Goal: Task Accomplishment & Management: Manage account settings

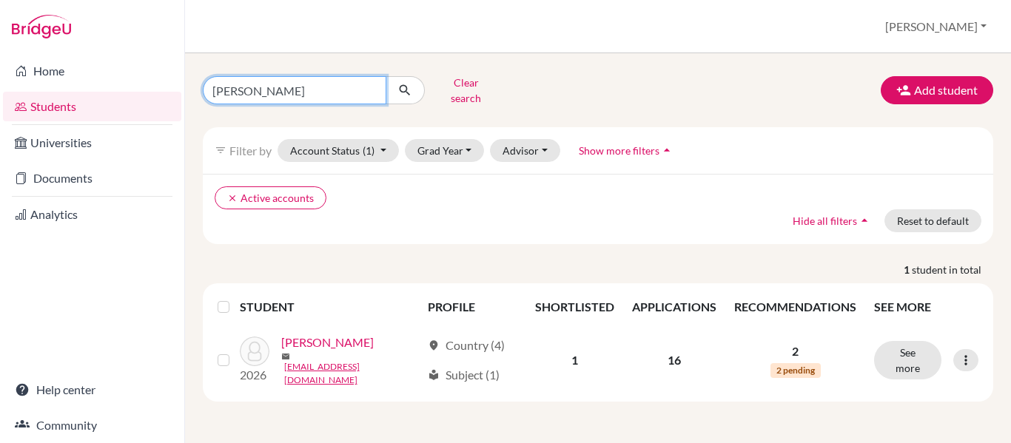
click at [284, 90] on input "[PERSON_NAME]" at bounding box center [295, 90] width 184 height 28
type input "s"
type input "atala"
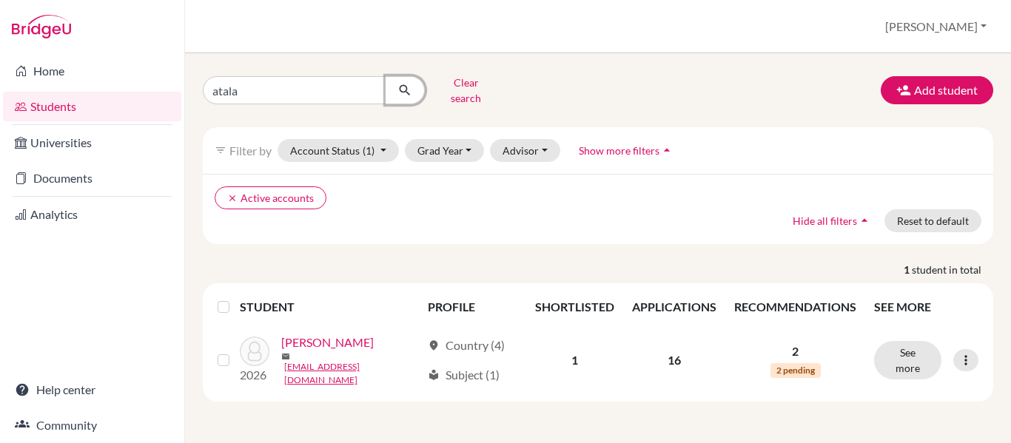
click at [403, 87] on icon "submit" at bounding box center [404, 90] width 15 height 15
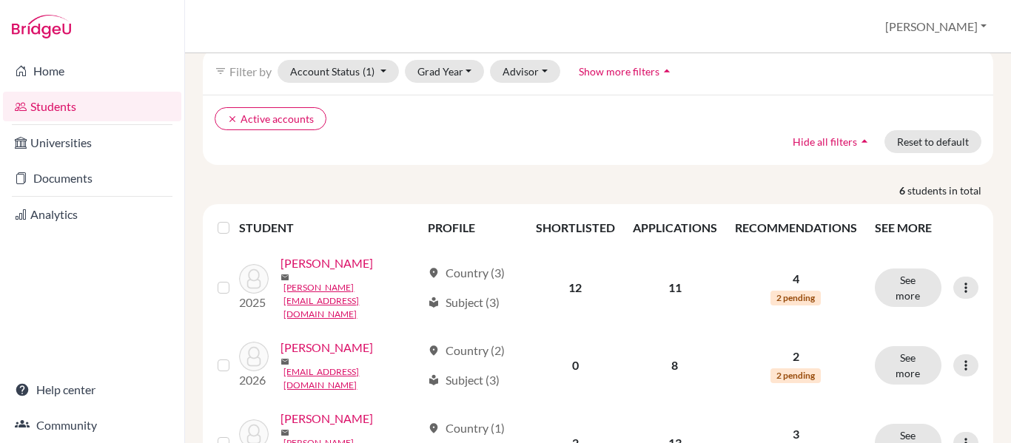
scroll to position [83, 0]
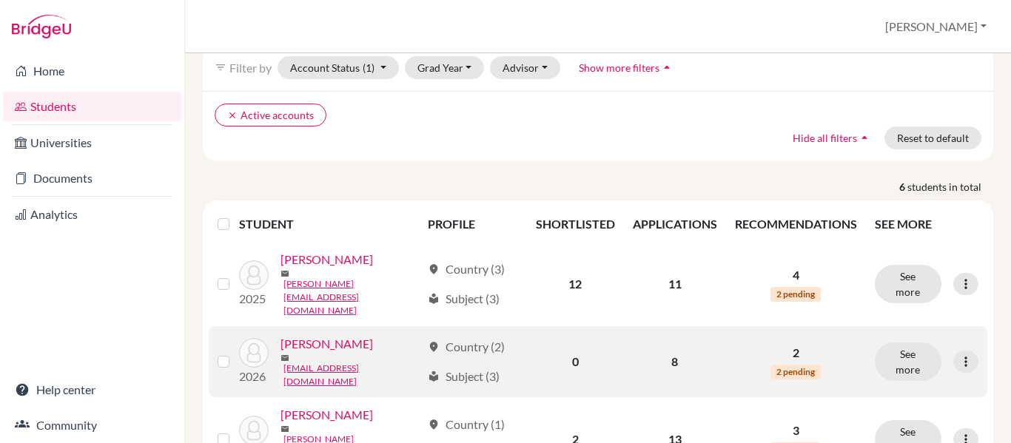
click at [333, 335] on link "[PERSON_NAME]" at bounding box center [327, 344] width 93 height 18
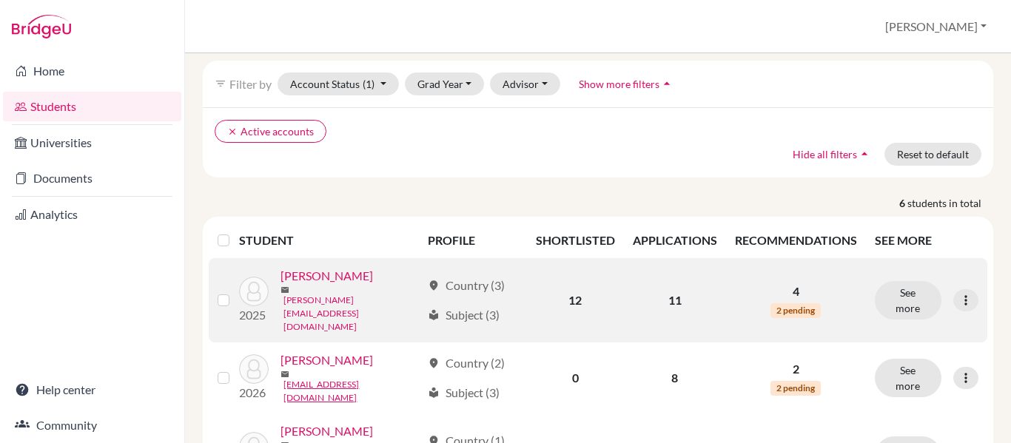
scroll to position [85, 0]
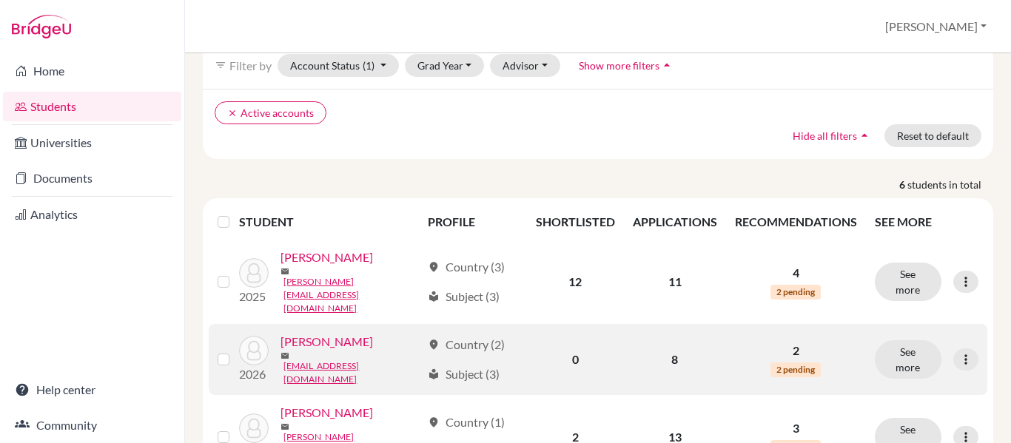
click at [353, 333] on link "[PERSON_NAME]" at bounding box center [327, 342] width 93 height 18
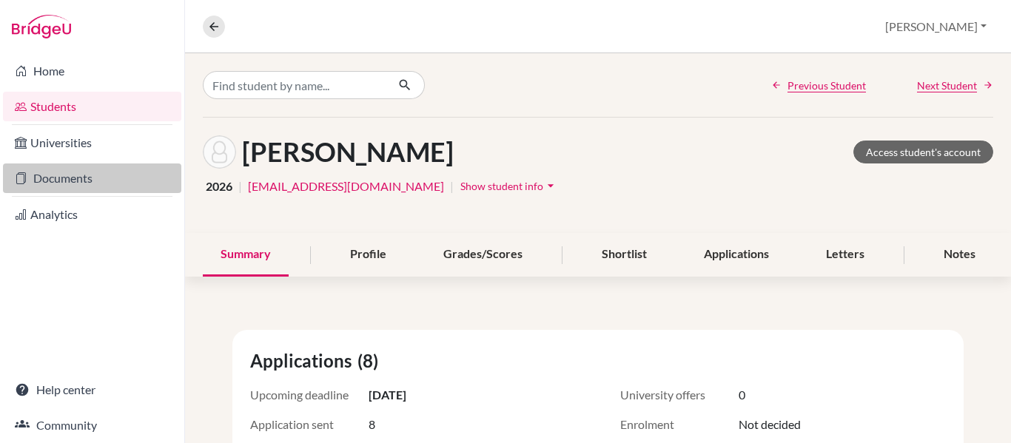
click at [81, 178] on link "Documents" at bounding box center [92, 179] width 178 height 30
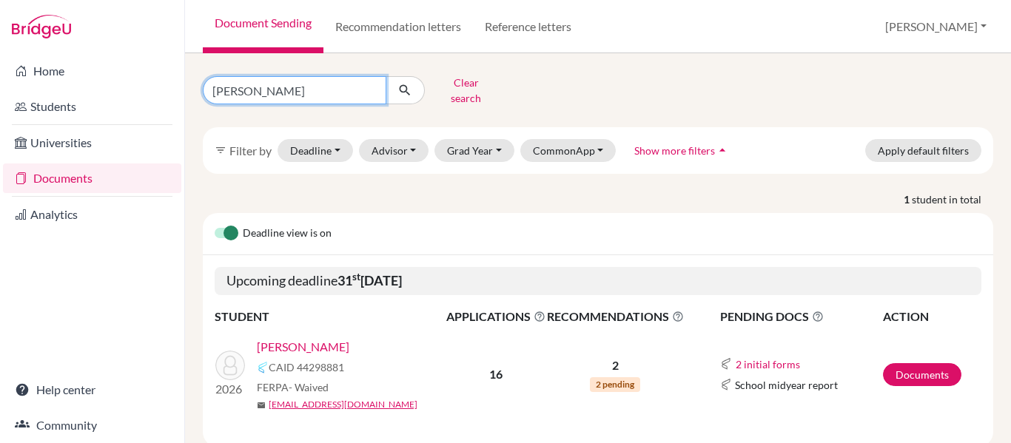
click at [264, 92] on input "[PERSON_NAME]" at bounding box center [295, 90] width 184 height 28
type input "s"
type input "atala"
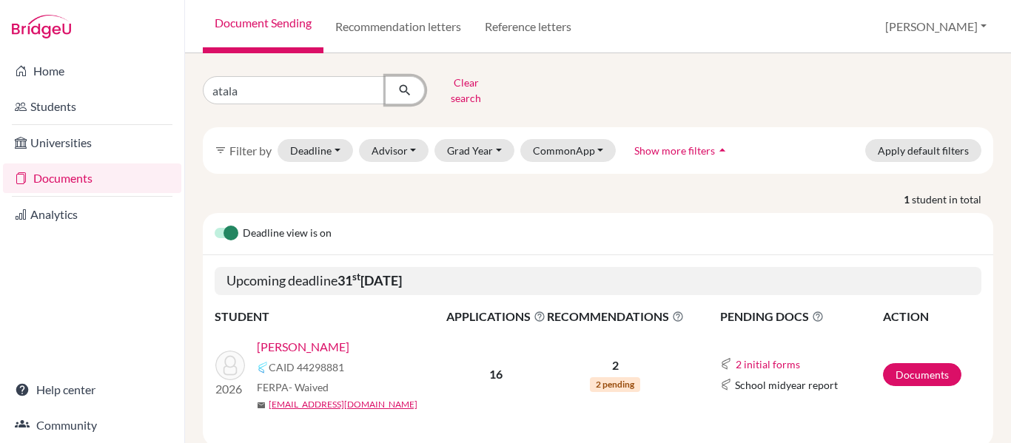
click at [401, 90] on icon "submit" at bounding box center [404, 90] width 15 height 15
click at [901, 366] on link "Documents" at bounding box center [922, 374] width 78 height 23
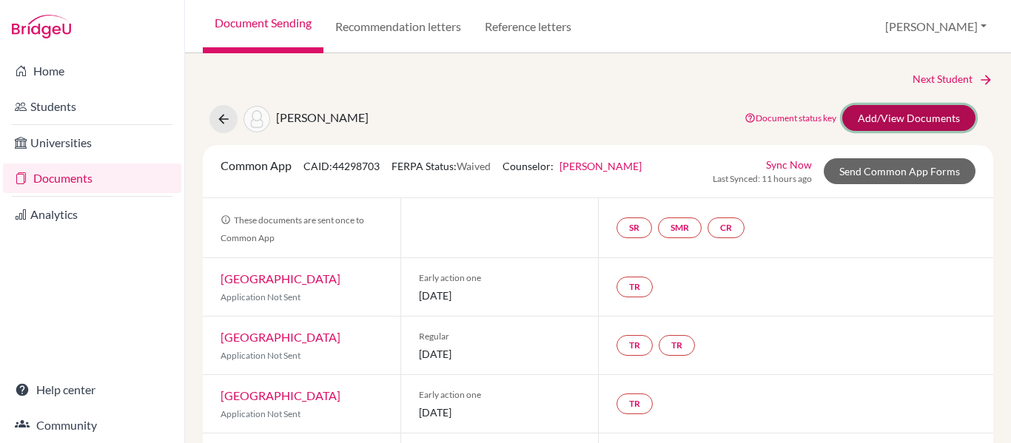
click at [907, 120] on link "Add/View Documents" at bounding box center [908, 118] width 133 height 26
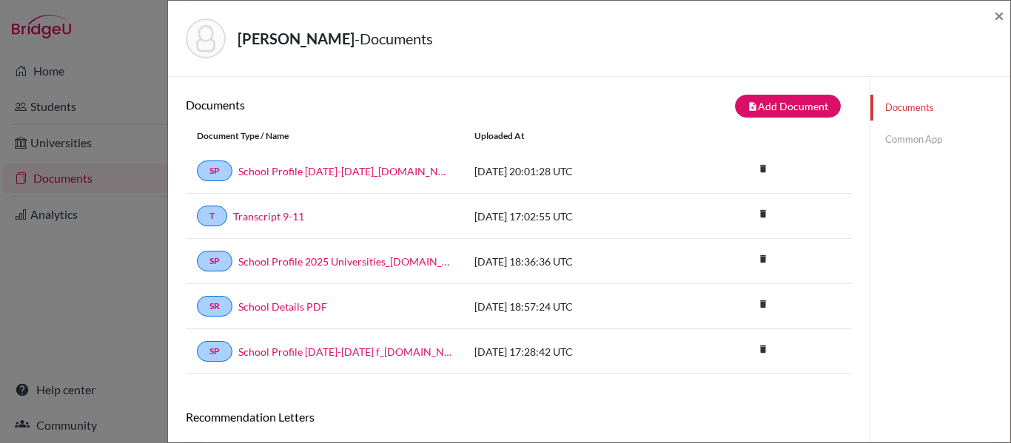
click at [913, 138] on link "Common App" at bounding box center [941, 140] width 140 height 26
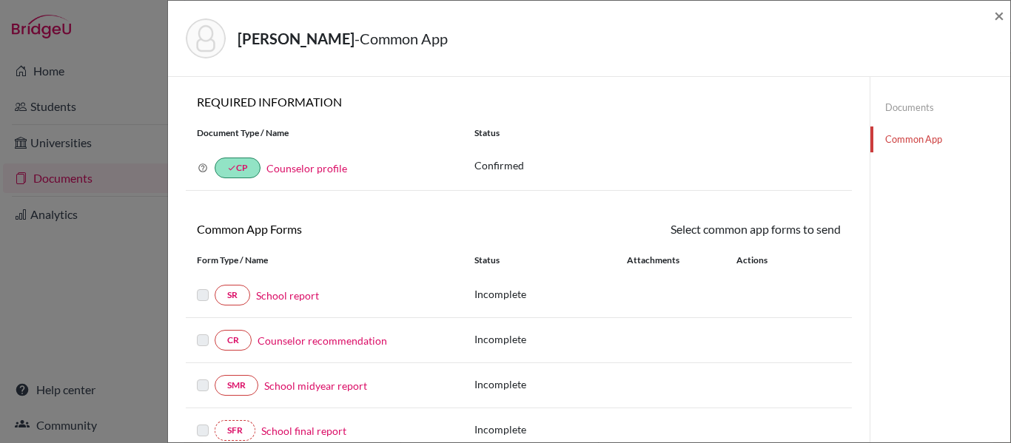
click at [902, 107] on link "Documents" at bounding box center [941, 108] width 140 height 26
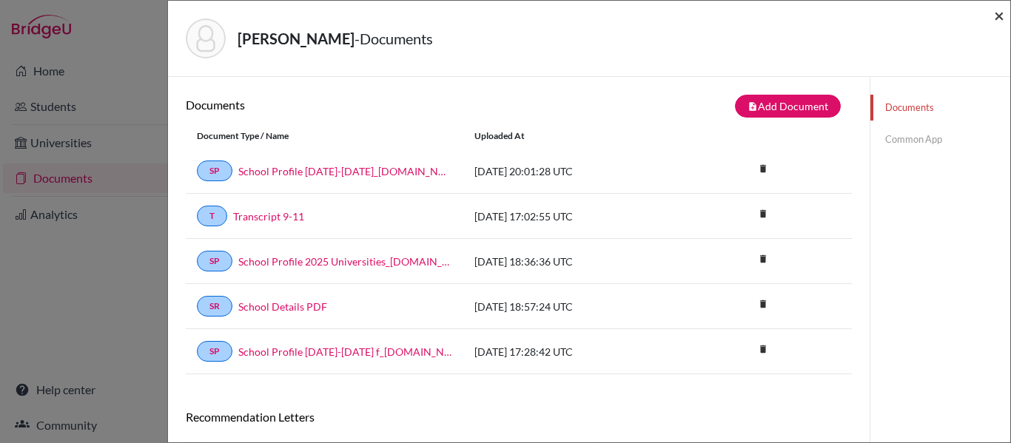
click at [999, 11] on span "×" at bounding box center [999, 14] width 10 height 21
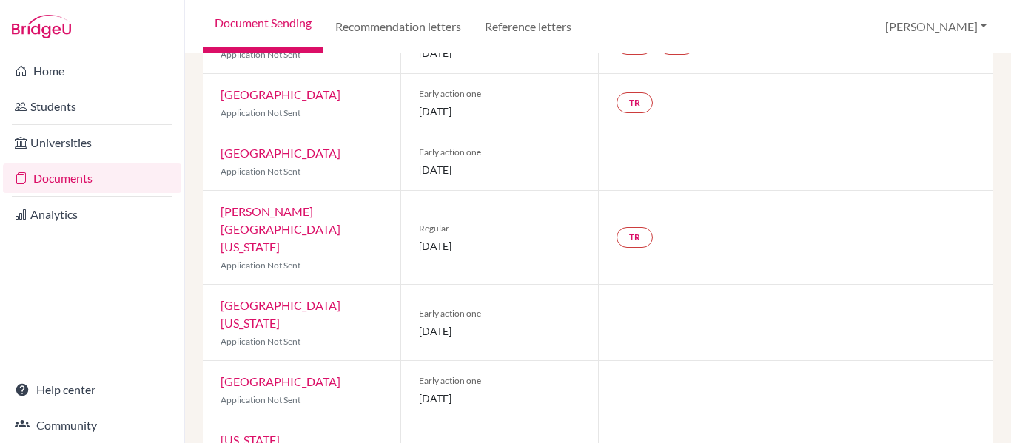
scroll to position [318, 0]
